Goal: Task Accomplishment & Management: Manage account settings

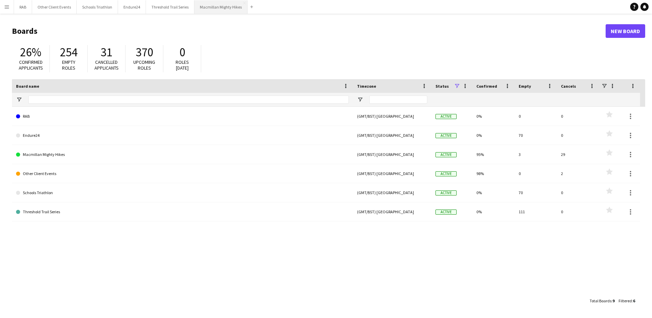
click at [216, 6] on button "Macmillan Mighty Hikes Close" at bounding box center [220, 6] width 53 height 13
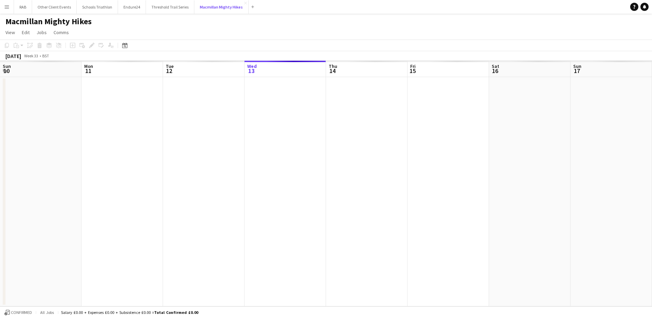
scroll to position [0, 163]
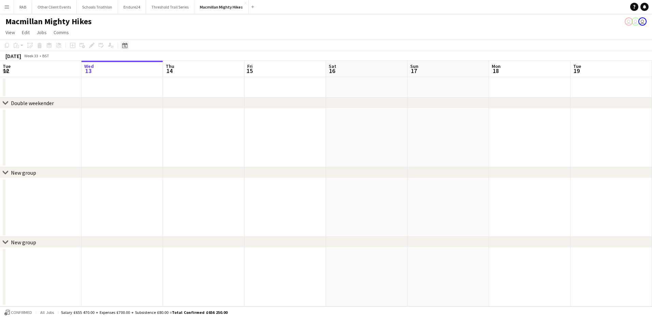
click at [123, 45] on icon "Date picker" at bounding box center [124, 45] width 5 height 5
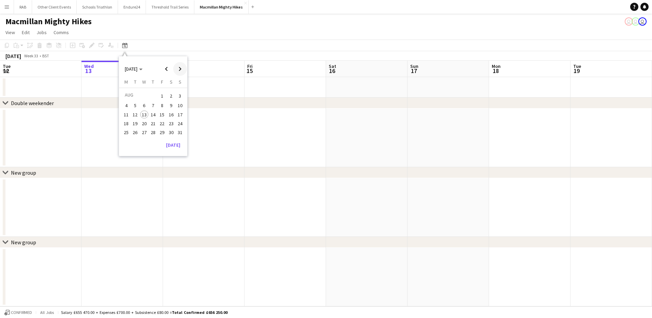
click at [178, 69] on span "Next month" at bounding box center [180, 69] width 14 height 14
click at [180, 130] on span "28" at bounding box center [180, 130] width 8 height 8
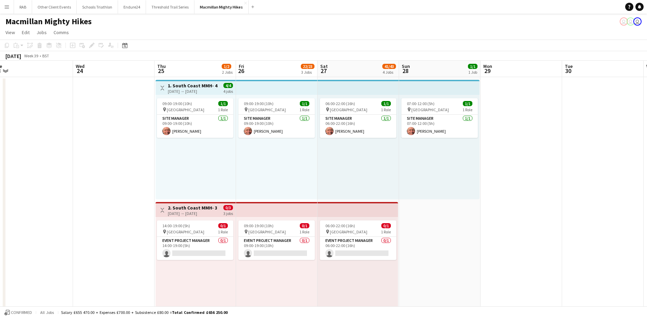
scroll to position [0, 139]
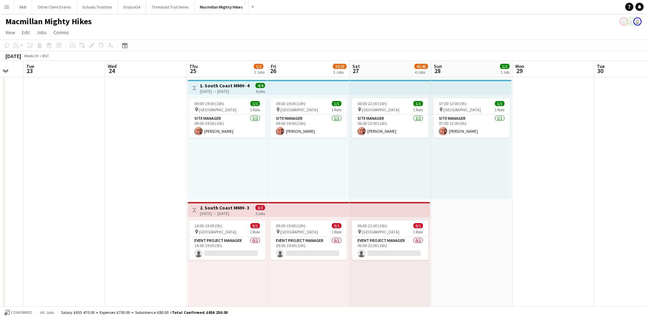
drag, startPoint x: 202, startPoint y: 68, endPoint x: 460, endPoint y: 68, distance: 258.0
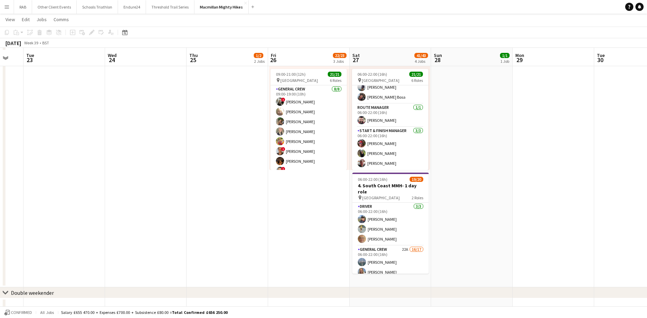
scroll to position [307, 0]
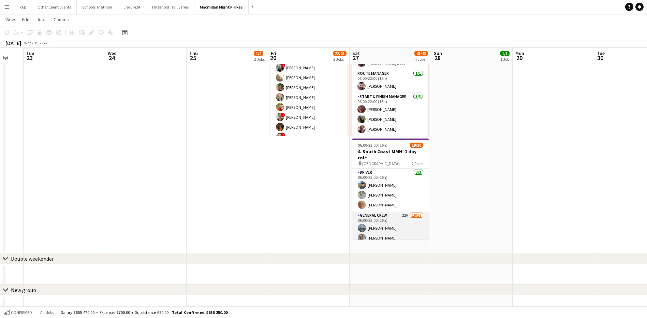
click at [387, 218] on app-card-role "General Crew 22A 16/17 06:00-22:00 (16h) [PERSON_NAME] [PERSON_NAME] [PERSON_NA…" at bounding box center [390, 301] width 76 height 181
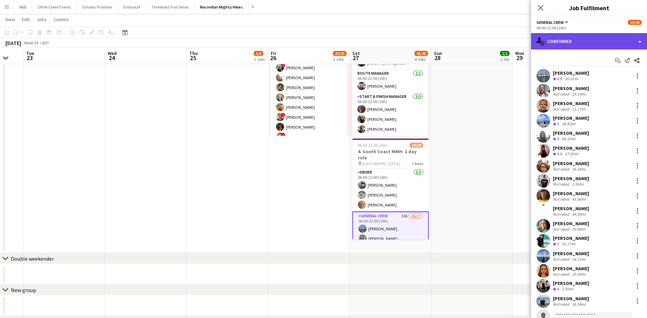
click at [564, 41] on div "single-neutral-actions-check-2 Confirmed" at bounding box center [589, 41] width 116 height 16
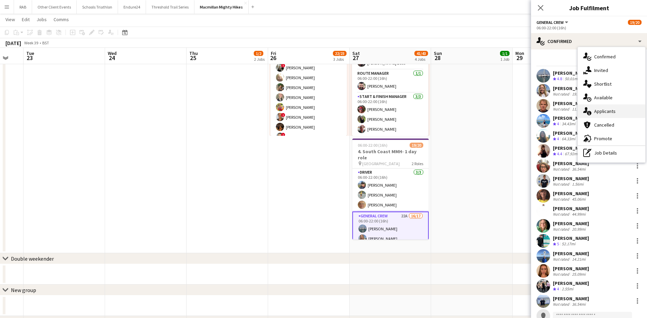
click at [600, 108] on div "single-neutral-actions-information Applicants" at bounding box center [610, 111] width 67 height 14
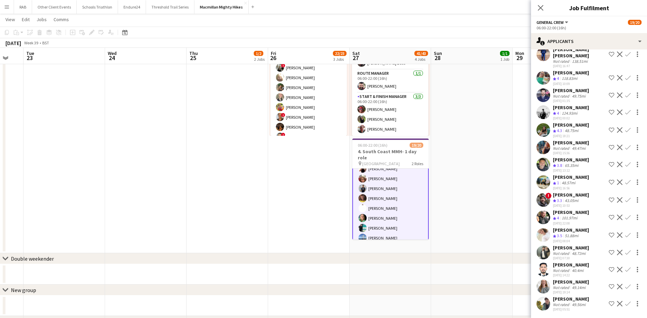
scroll to position [149, 0]
click at [557, 278] on div "[PERSON_NAME]" at bounding box center [571, 281] width 36 height 6
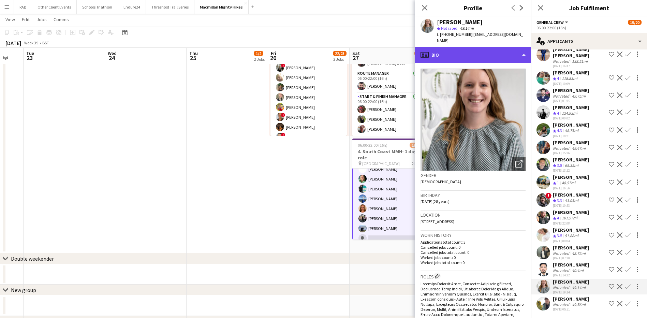
click at [463, 48] on div "profile Bio" at bounding box center [473, 55] width 116 height 16
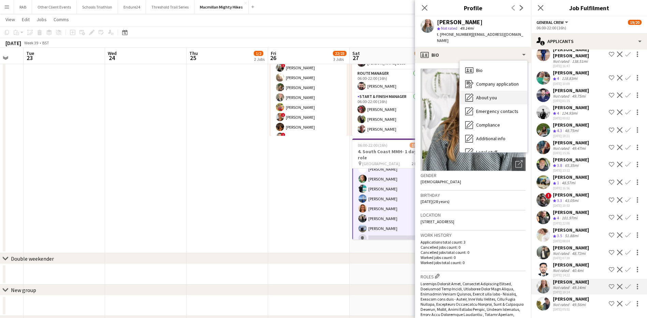
click at [482, 94] on span "About you" at bounding box center [486, 97] width 21 height 6
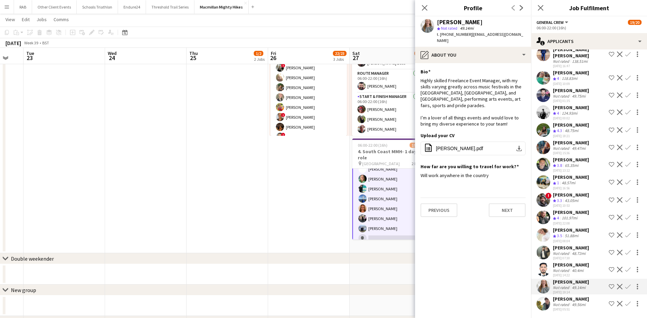
drag, startPoint x: 422, startPoint y: 7, endPoint x: 438, endPoint y: 96, distance: 90.8
click at [422, 7] on icon "Close pop-in" at bounding box center [424, 7] width 5 height 5
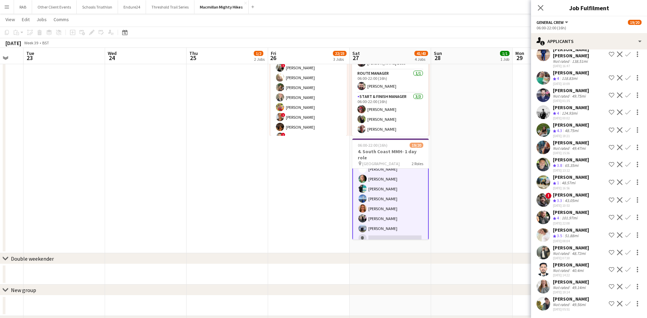
click at [561, 296] on div "[PERSON_NAME]" at bounding box center [571, 299] width 36 height 6
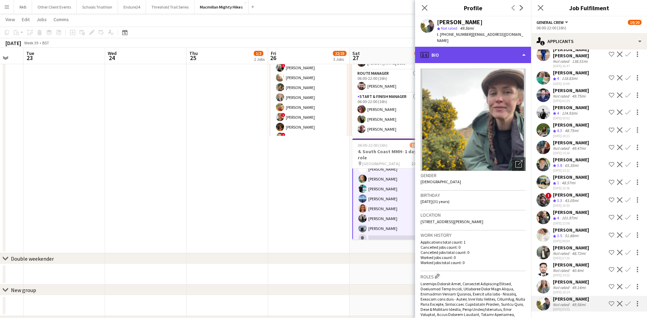
click at [468, 47] on div "profile Bio" at bounding box center [473, 55] width 116 height 16
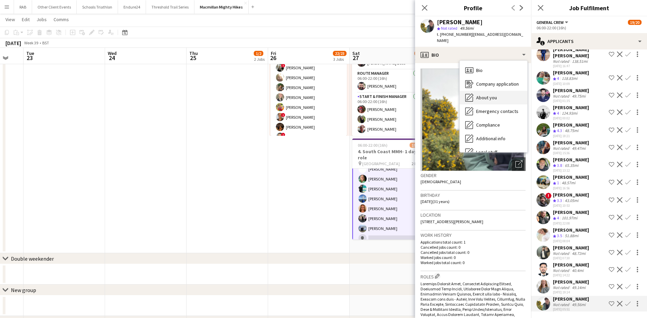
click at [482, 94] on span "About you" at bounding box center [486, 97] width 21 height 6
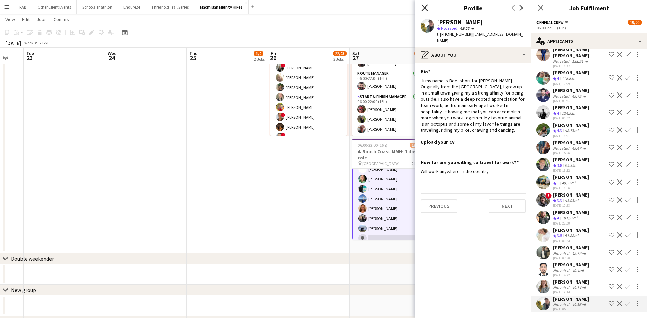
click at [424, 7] on icon at bounding box center [424, 7] width 6 height 6
